Goal: Transaction & Acquisition: Obtain resource

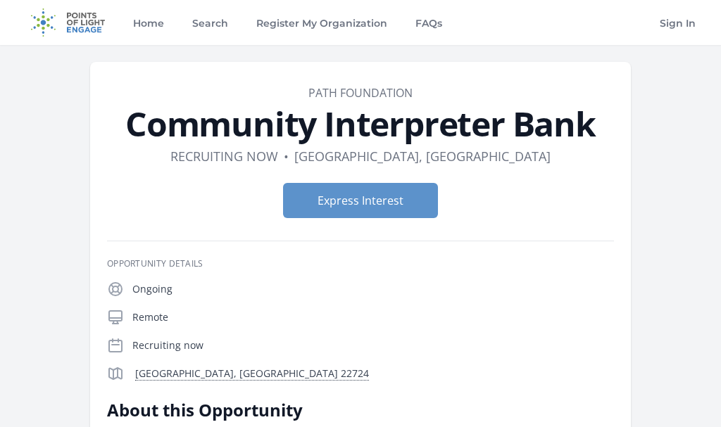
click at [90, 26] on img at bounding box center [68, 22] width 91 height 45
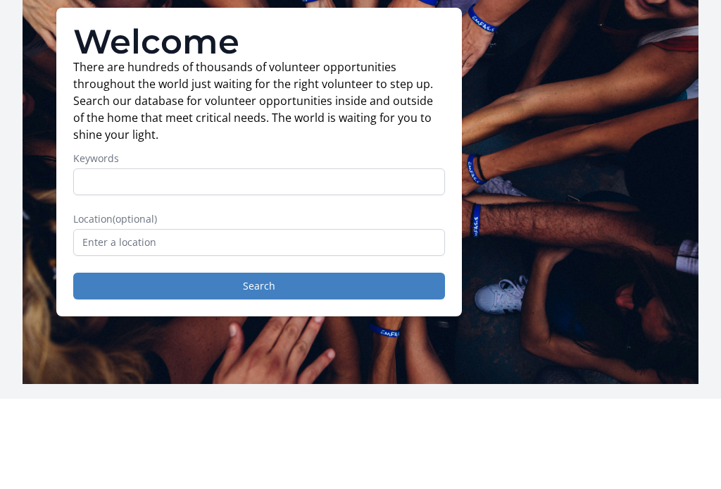
scroll to position [36, 0]
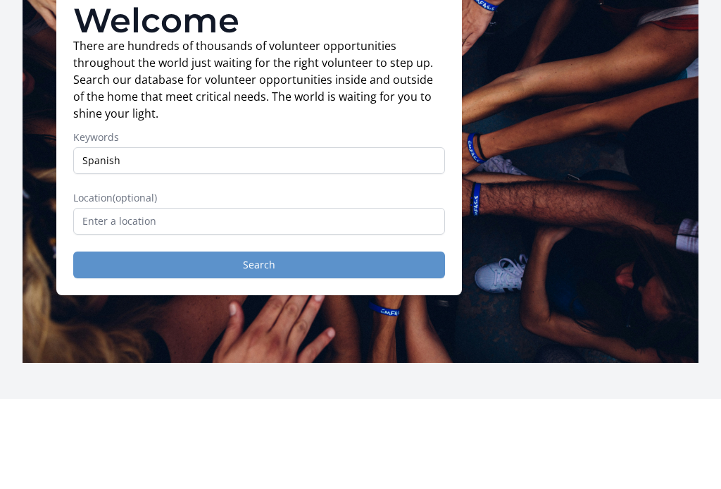
type input "Spanish"
click at [272, 341] on button "Search" at bounding box center [259, 354] width 372 height 27
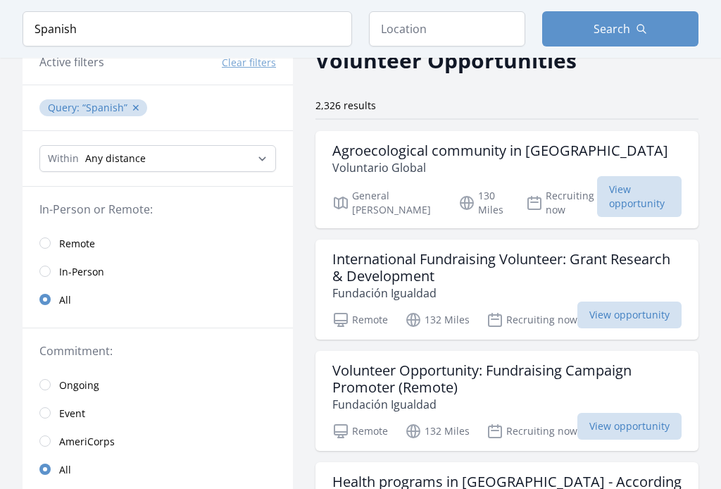
scroll to position [77, 0]
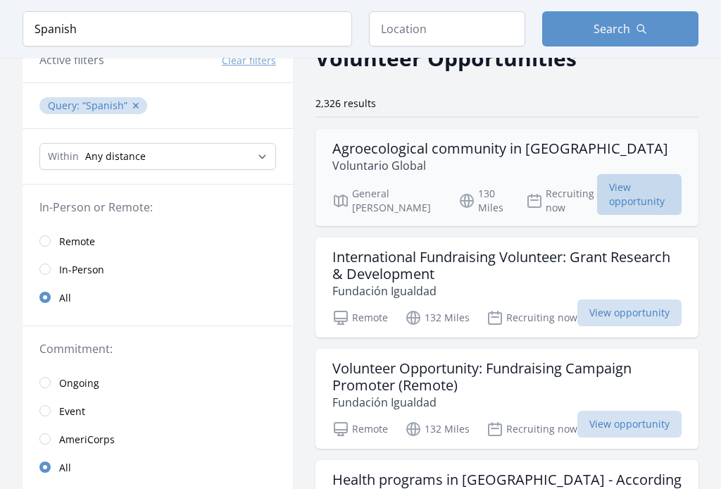
click at [626, 203] on span "View opportunity" at bounding box center [639, 195] width 84 height 41
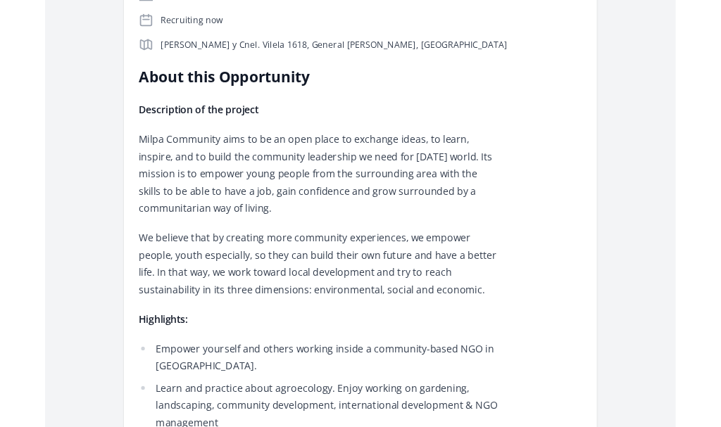
scroll to position [417, 0]
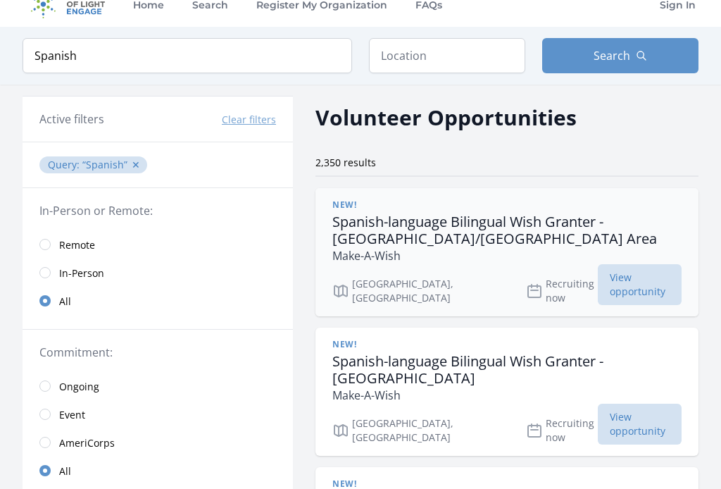
scroll to position [18, 0]
click at [77, 248] on span "Remote" at bounding box center [77, 245] width 36 height 14
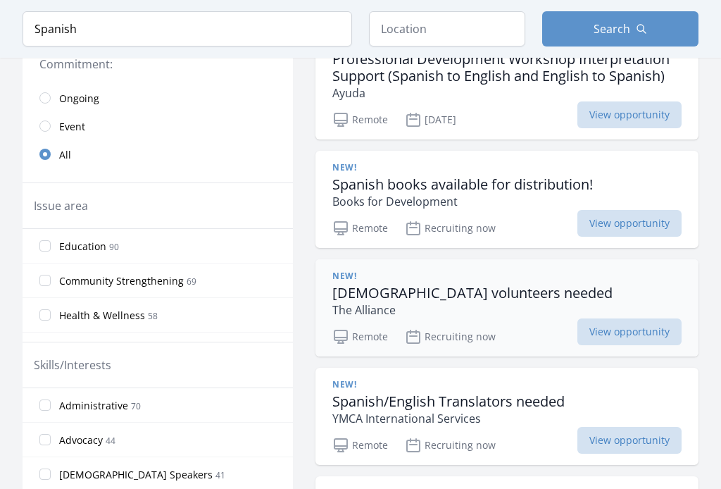
scroll to position [306, 0]
click at [391, 286] on h3 "Spanish-speaking volunteers needed" at bounding box center [472, 292] width 280 height 17
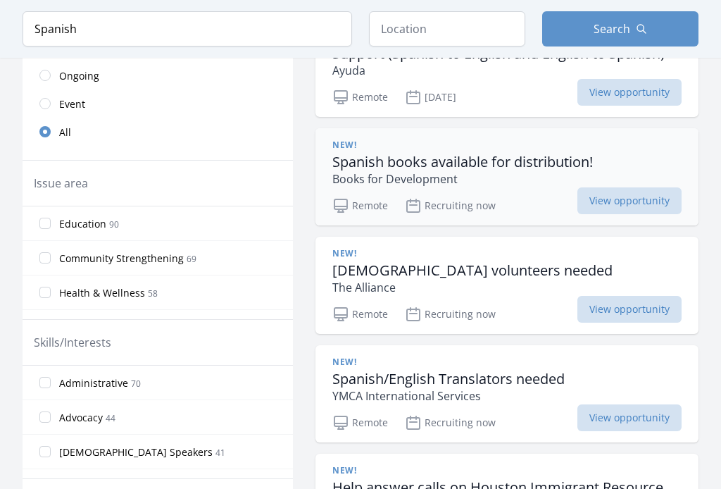
scroll to position [329, 0]
click at [382, 274] on h3 "Spanish-speaking volunteers needed" at bounding box center [472, 270] width 280 height 17
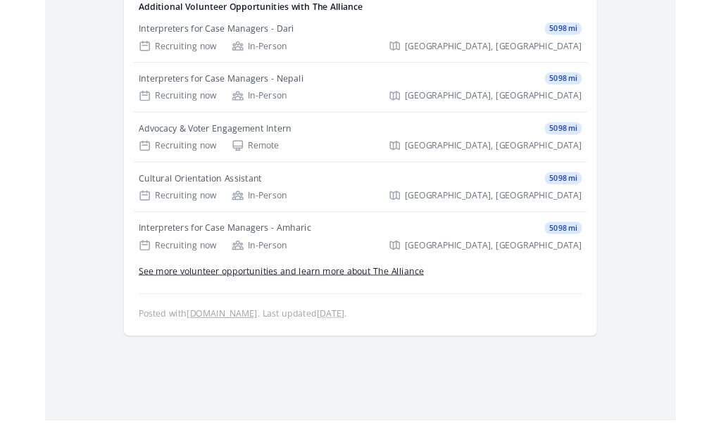
scroll to position [1086, 0]
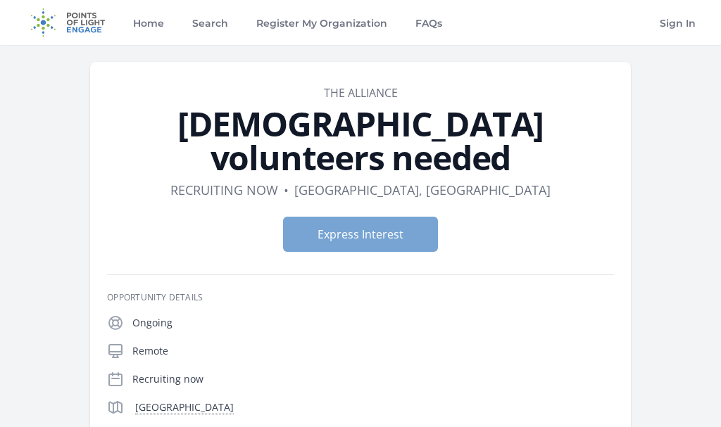
click at [370, 229] on button "Express Interest" at bounding box center [360, 234] width 155 height 35
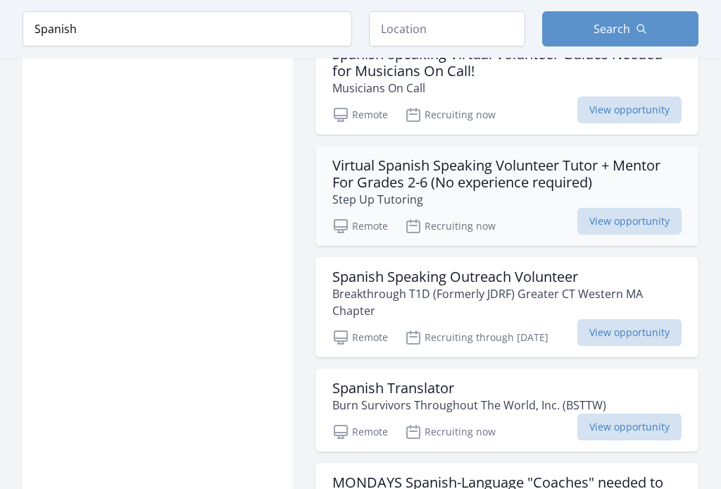
scroll to position [1866, 0]
click at [459, 187] on h3 "Virtual Spanish Speaking Volunteer Tutor + Mentor For Grades 2-6 (No experience…" at bounding box center [506, 174] width 349 height 34
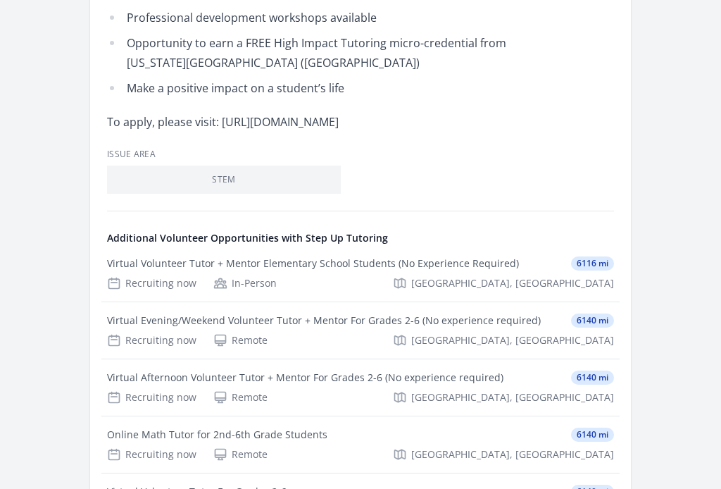
scroll to position [1076, 0]
drag, startPoint x: 221, startPoint y: 125, endPoint x: 477, endPoint y: 127, distance: 256.3
click at [477, 127] on p "To apply, please visit: [URL][DOMAIN_NAME]" at bounding box center [313, 122] width 412 height 20
copy p "[URL][DOMAIN_NAME]"
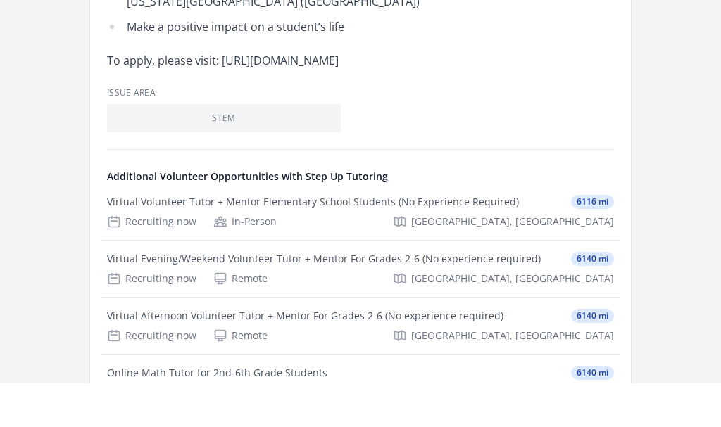
scroll to position [1137, 0]
